Goal: Use online tool/utility: Utilize a website feature to perform a specific function

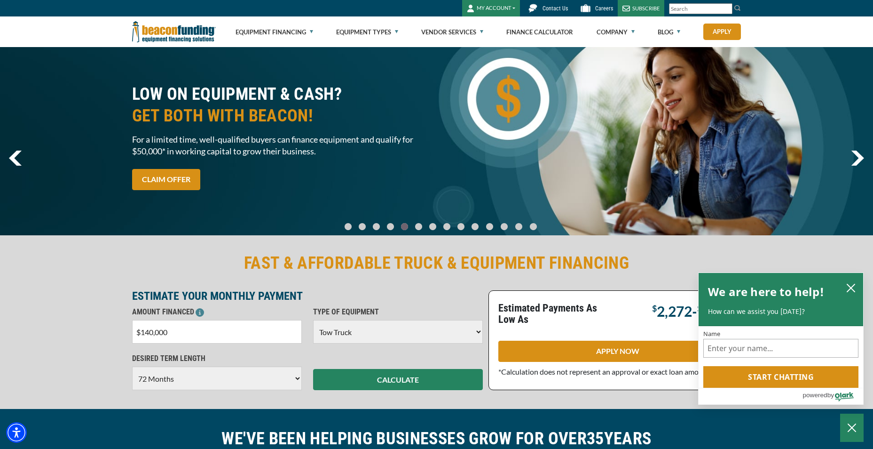
select select "5"
select select "72"
click at [154, 333] on input "$140,000" at bounding box center [217, 332] width 170 height 24
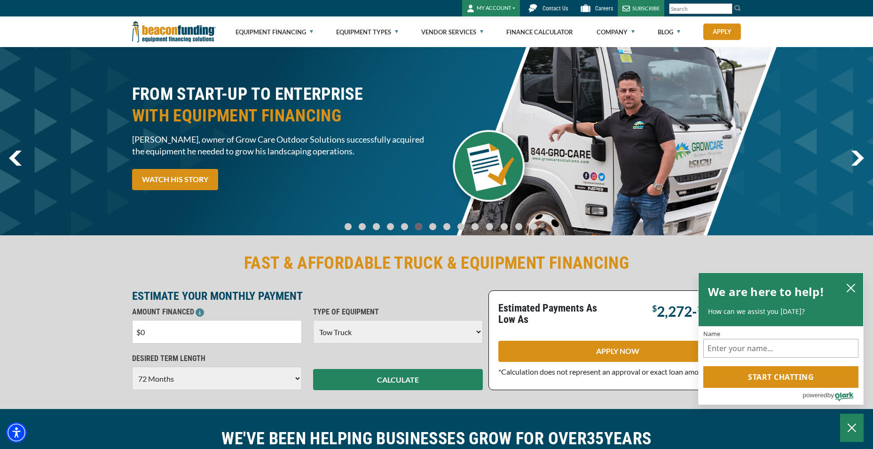
click at [174, 333] on input "$0" at bounding box center [217, 332] width 170 height 24
type input "$75,000"
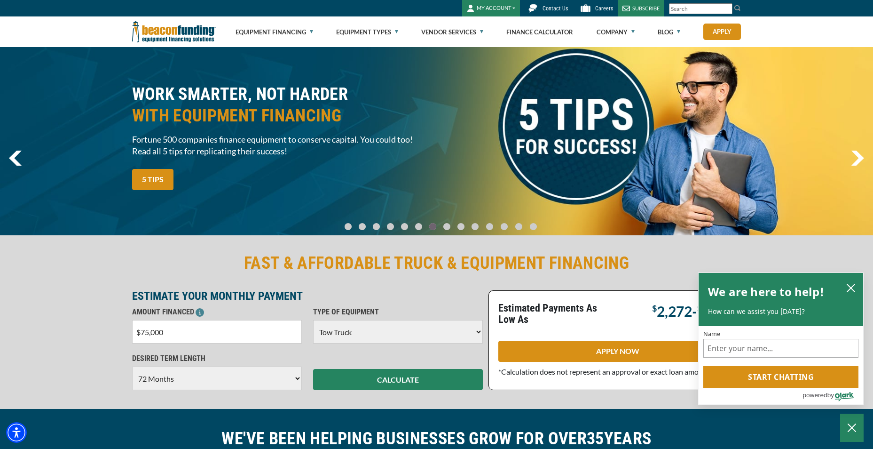
click at [264, 387] on select "Choose 36 Months 48 Months 60 Months 72 Months" at bounding box center [217, 378] width 170 height 24
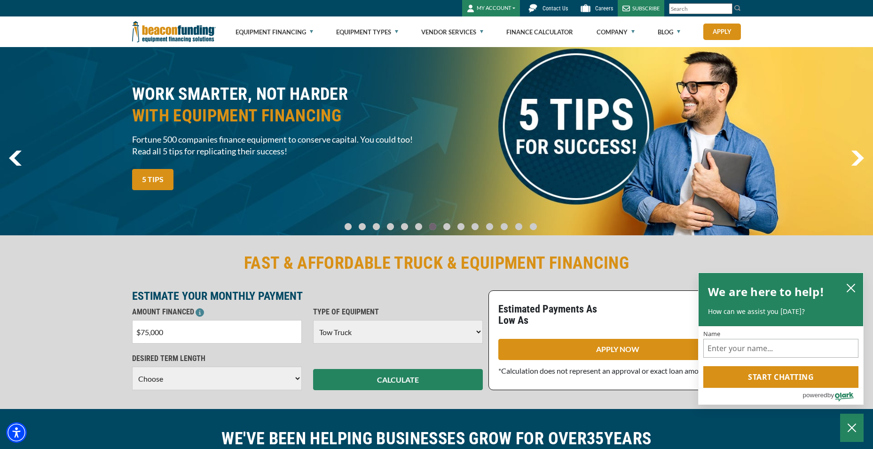
select select "48"
click at [132, 366] on select "Choose 36 Months 48 Months 60 Months" at bounding box center [217, 378] width 170 height 24
click at [435, 380] on button "CALCULATE" at bounding box center [398, 379] width 170 height 21
click at [857, 285] on button "close chatbox" at bounding box center [851, 287] width 15 height 13
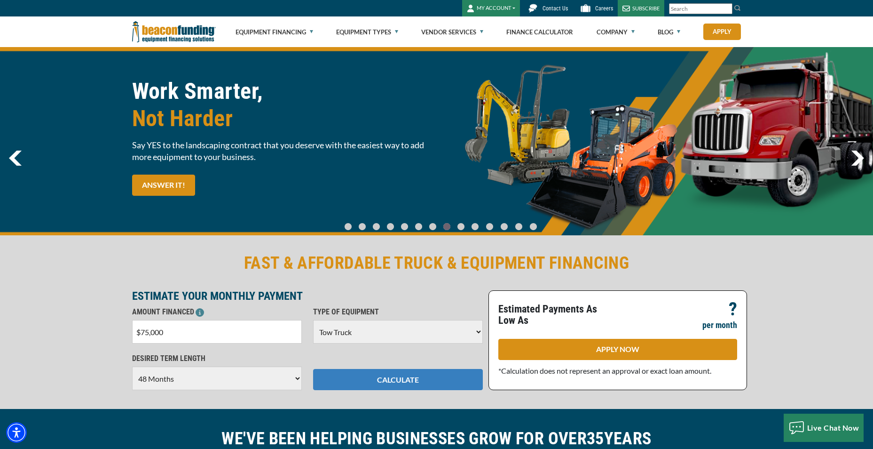
click at [368, 375] on button "CALCULATE" at bounding box center [398, 379] width 170 height 21
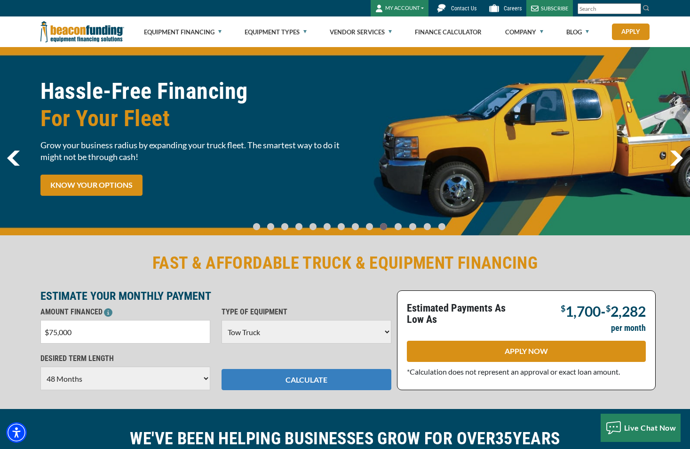
click at [253, 383] on button "CALCULATE" at bounding box center [307, 379] width 170 height 21
click at [256, 389] on button "CALCULATE" at bounding box center [307, 379] width 170 height 21
click at [290, 379] on button "CALCULATE" at bounding box center [307, 379] width 170 height 21
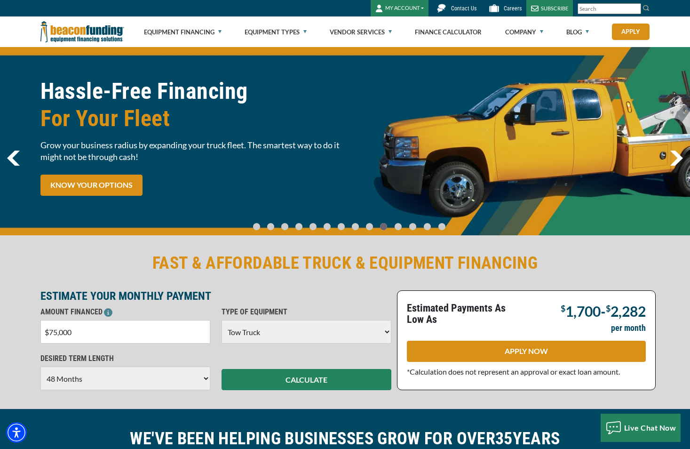
drag, startPoint x: 54, startPoint y: 329, endPoint x: 60, endPoint y: 348, distance: 19.6
click at [55, 329] on input "$75,000" at bounding box center [125, 332] width 170 height 24
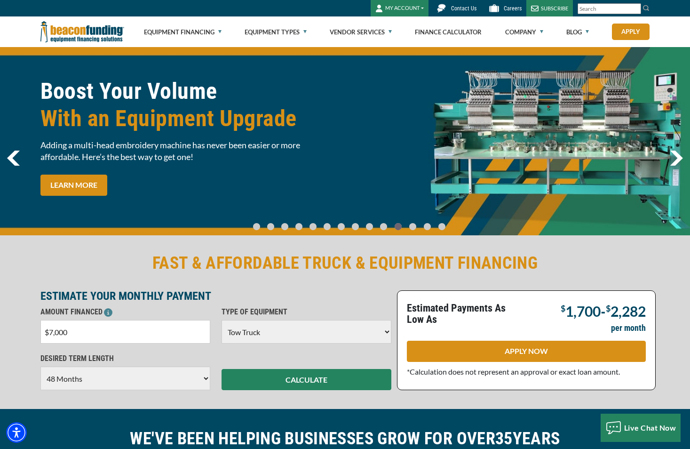
type input "$0"
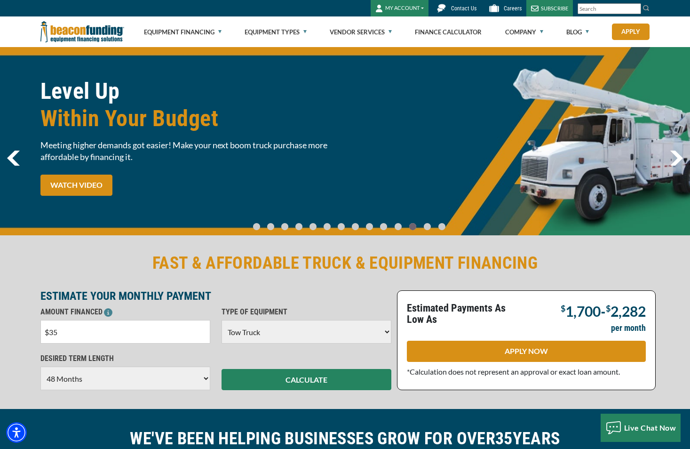
type input "$3"
type input "$140,000"
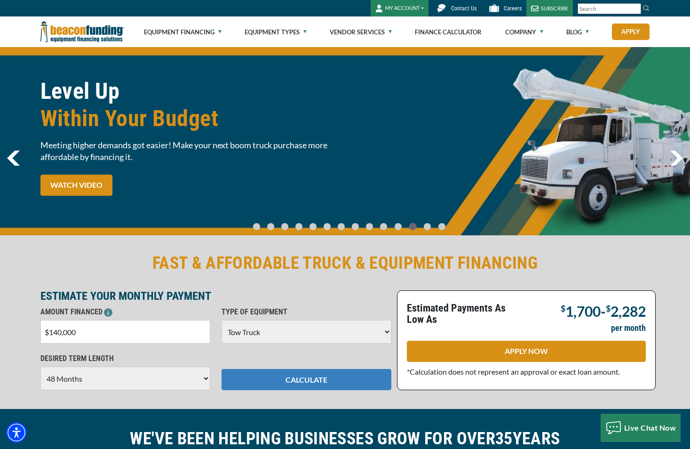
click at [275, 375] on button "CALCULATE" at bounding box center [307, 379] width 170 height 21
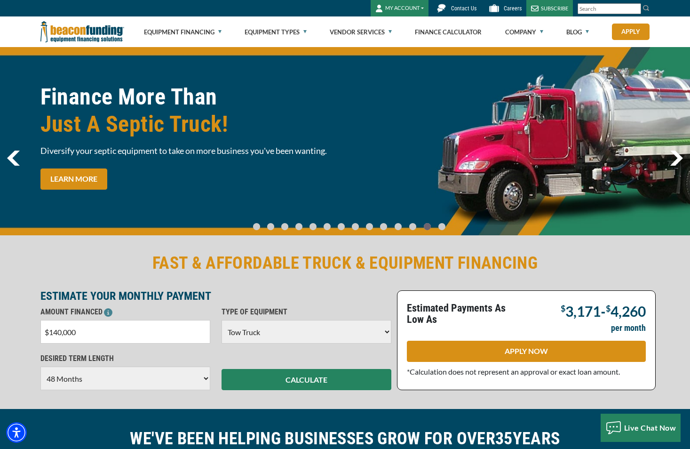
click at [201, 383] on select "Choose 36 Months 48 Months 60 Months 72 Months" at bounding box center [125, 378] width 170 height 24
click at [40, 366] on select "Choose 36 Months 48 Months 60 Months 72 Months" at bounding box center [125, 378] width 170 height 24
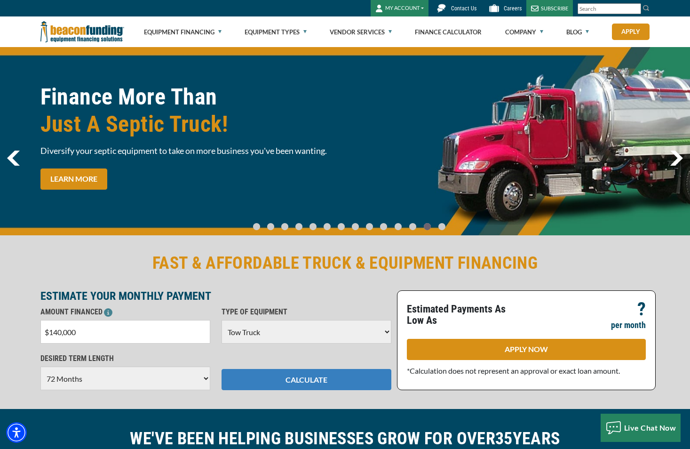
click at [340, 382] on button "CALCULATE" at bounding box center [307, 379] width 170 height 21
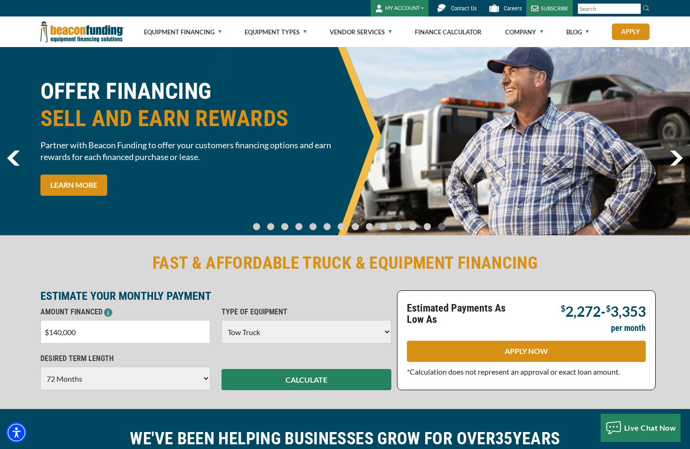
click at [126, 381] on select "Choose 36 Months 48 Months 60 Months 72 Months" at bounding box center [125, 378] width 170 height 24
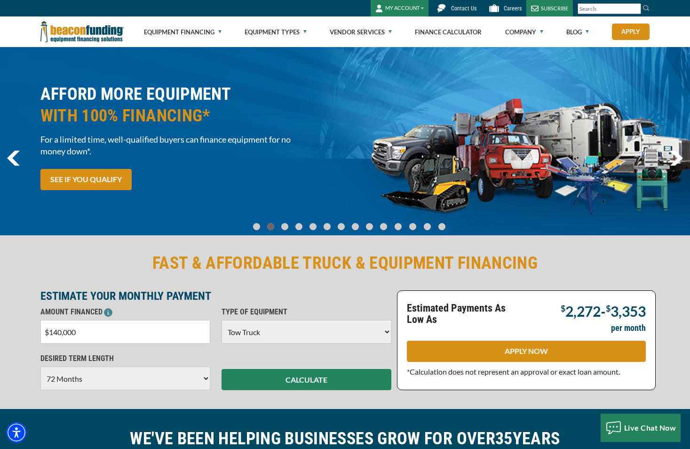
click at [40, 366] on select "Choose 36 Months 48 Months 60 Months 72 Months" at bounding box center [125, 378] width 170 height 24
drag, startPoint x: 198, startPoint y: 324, endPoint x: 197, endPoint y: 331, distance: 7.1
click at [198, 325] on input "$140,000" at bounding box center [125, 332] width 170 height 24
click at [197, 342] on input "$140,000" at bounding box center [125, 332] width 170 height 24
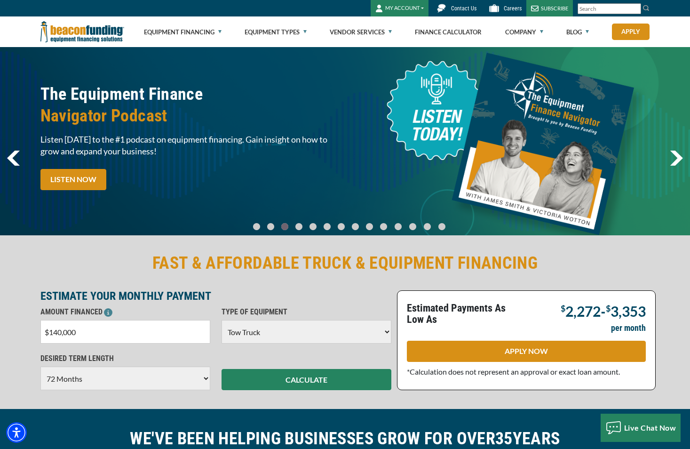
click at [190, 379] on select "Choose 36 Months 48 Months 60 Months 72 Months" at bounding box center [125, 378] width 170 height 24
click at [40, 366] on select "Choose 36 Months 48 Months 60 Months 72 Months" at bounding box center [125, 378] width 170 height 24
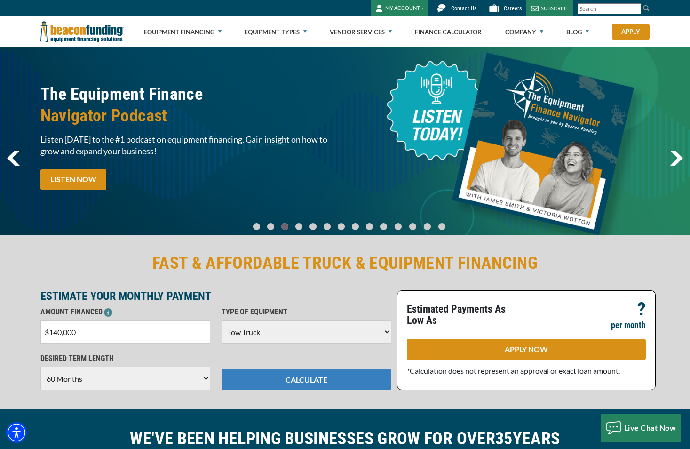
click at [255, 377] on button "CALCULATE" at bounding box center [307, 379] width 170 height 21
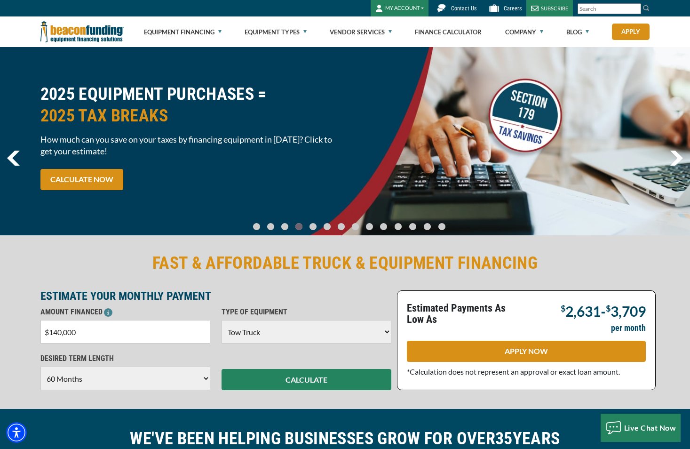
click at [201, 384] on select "Choose 36 Months 48 Months 60 Months 72 Months" at bounding box center [125, 378] width 170 height 24
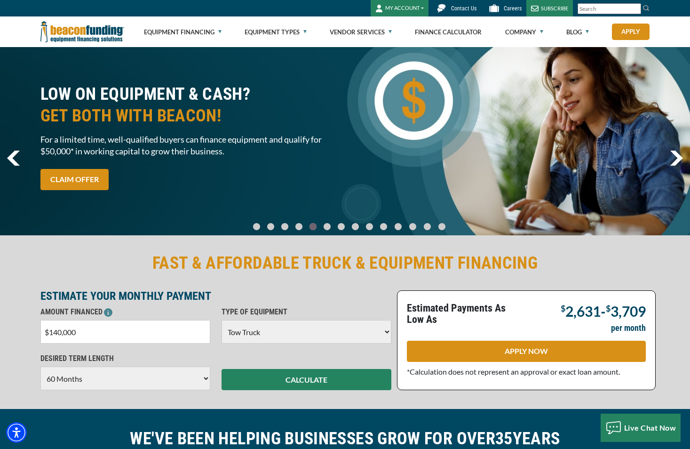
select select "72"
click at [40, 366] on select "Choose 36 Months 48 Months 60 Months 72 Months" at bounding box center [125, 378] width 170 height 24
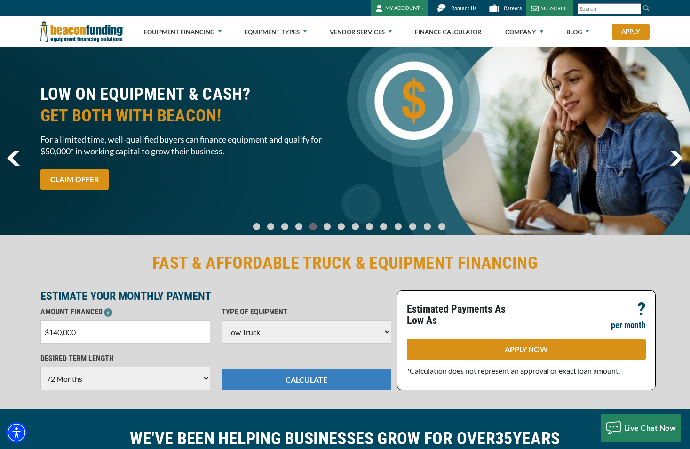
click at [308, 377] on button "CALCULATE" at bounding box center [307, 379] width 170 height 21
